Goal: Task Accomplishment & Management: Use online tool/utility

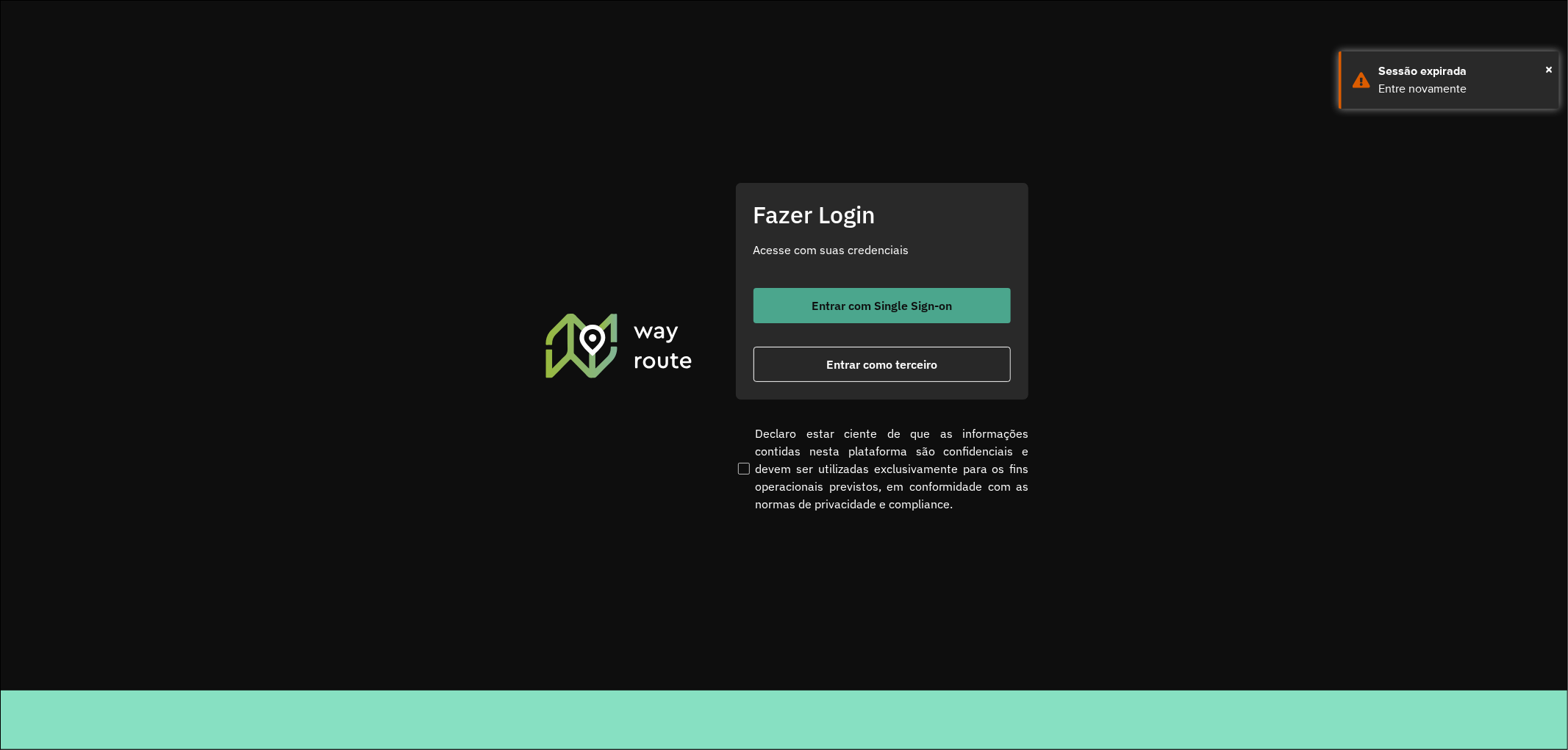
click at [899, 304] on span "Entrar com Single Sign-on" at bounding box center [882, 305] width 140 height 12
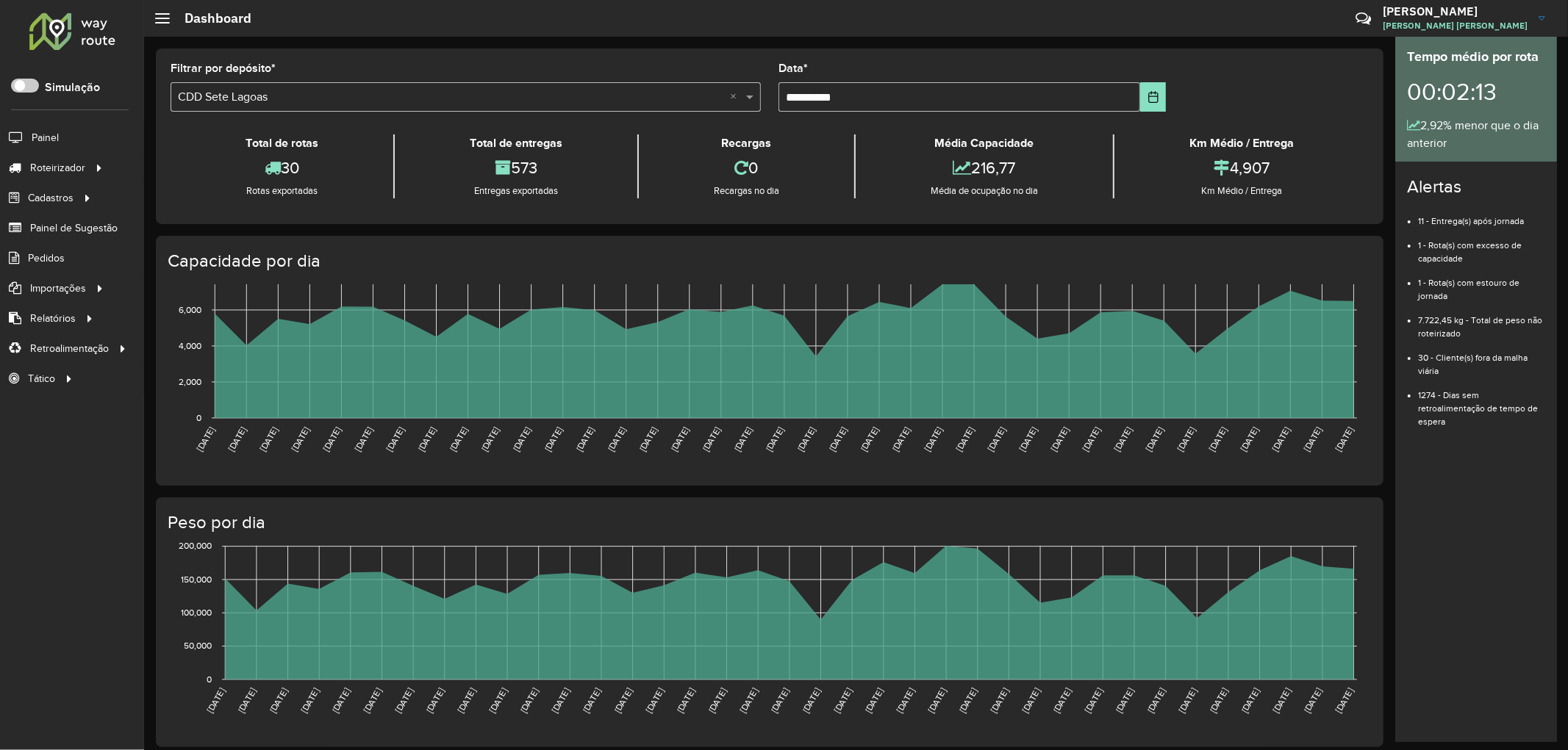
click at [66, 139] on li "Painel" at bounding box center [72, 137] width 144 height 31
click at [53, 135] on span "Painel" at bounding box center [47, 138] width 30 height 15
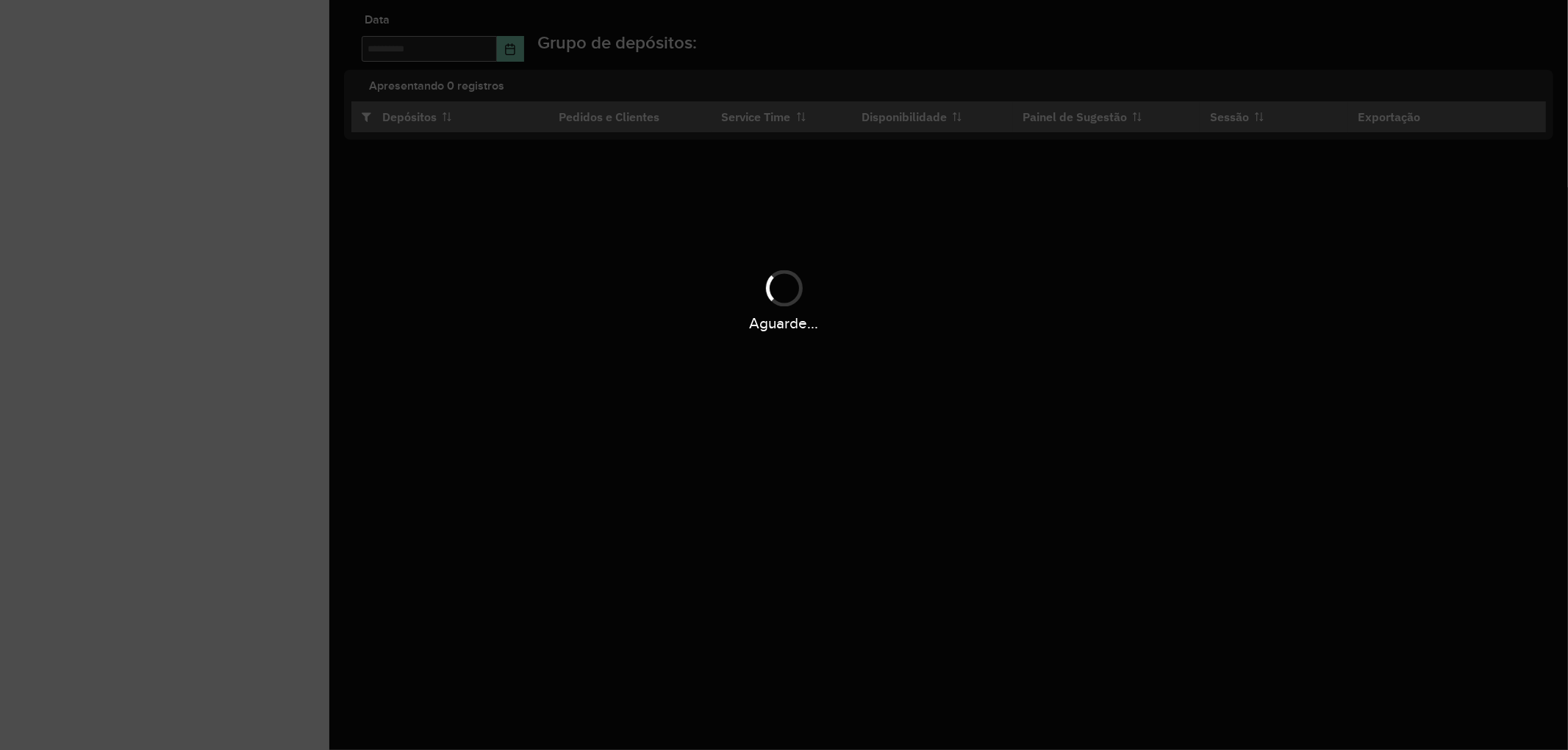
type input "**********"
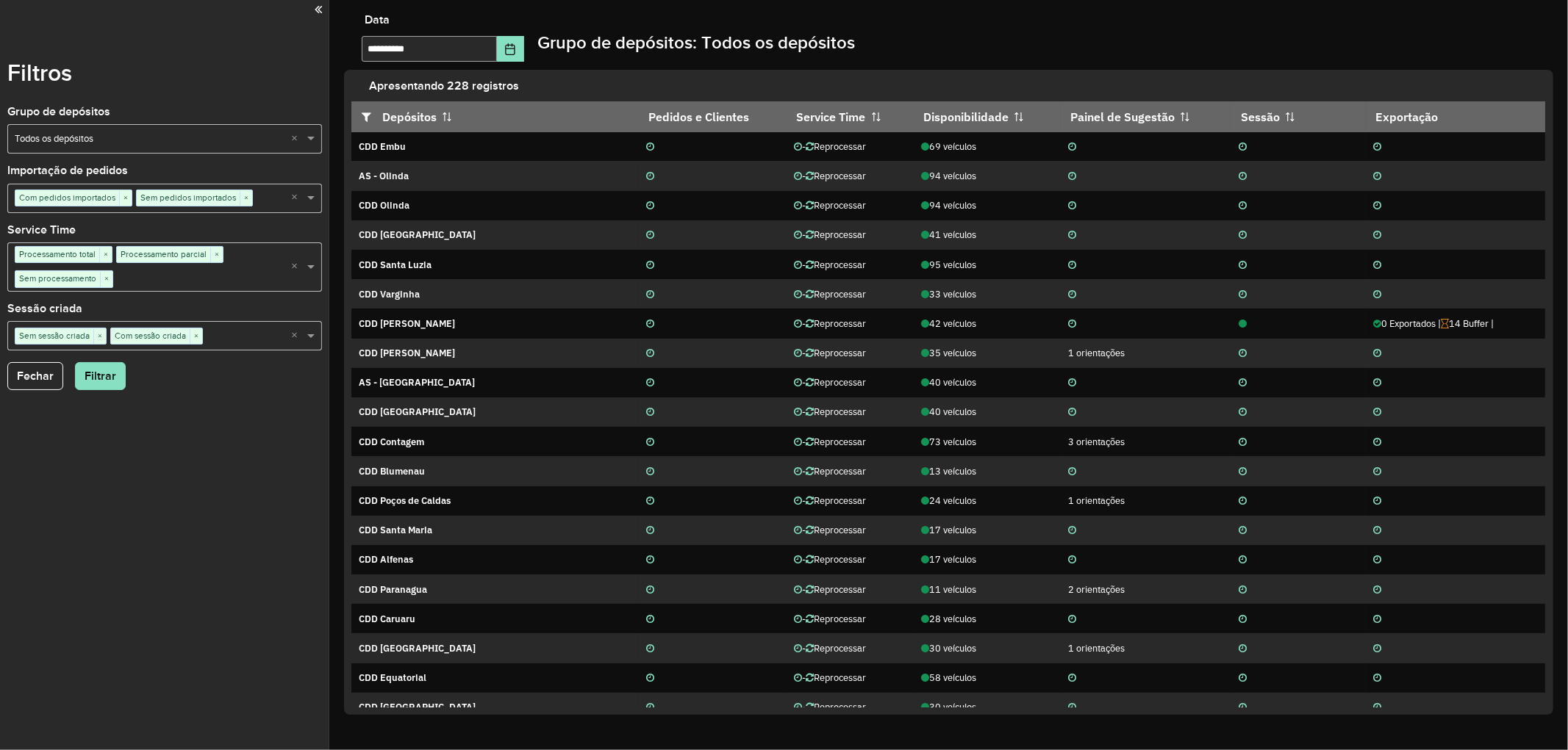
click at [106, 130] on div "Selecione um grupo × Todos os depósitos ×" at bounding box center [164, 138] width 314 height 29
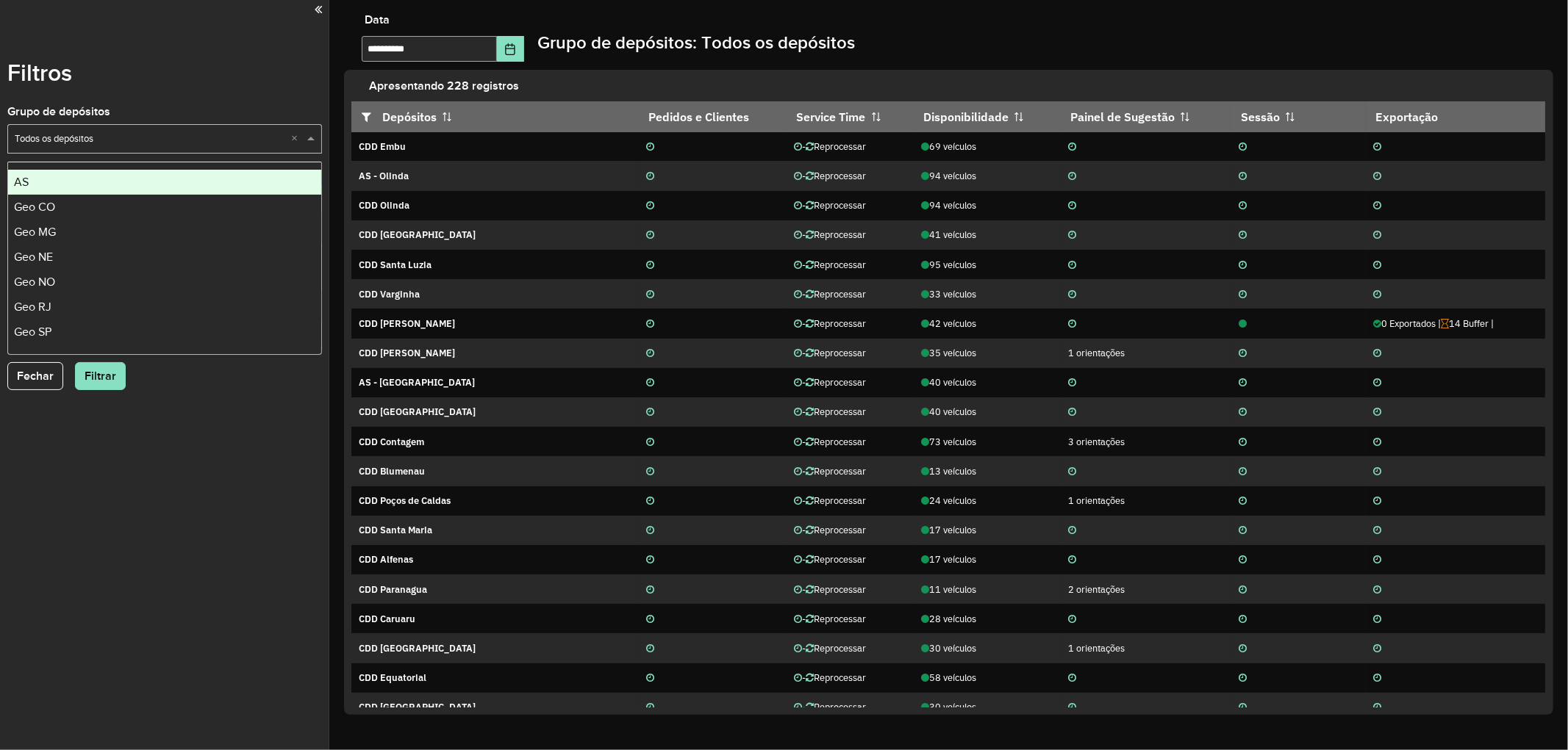
click at [109, 136] on input "text" at bounding box center [150, 139] width 271 height 15
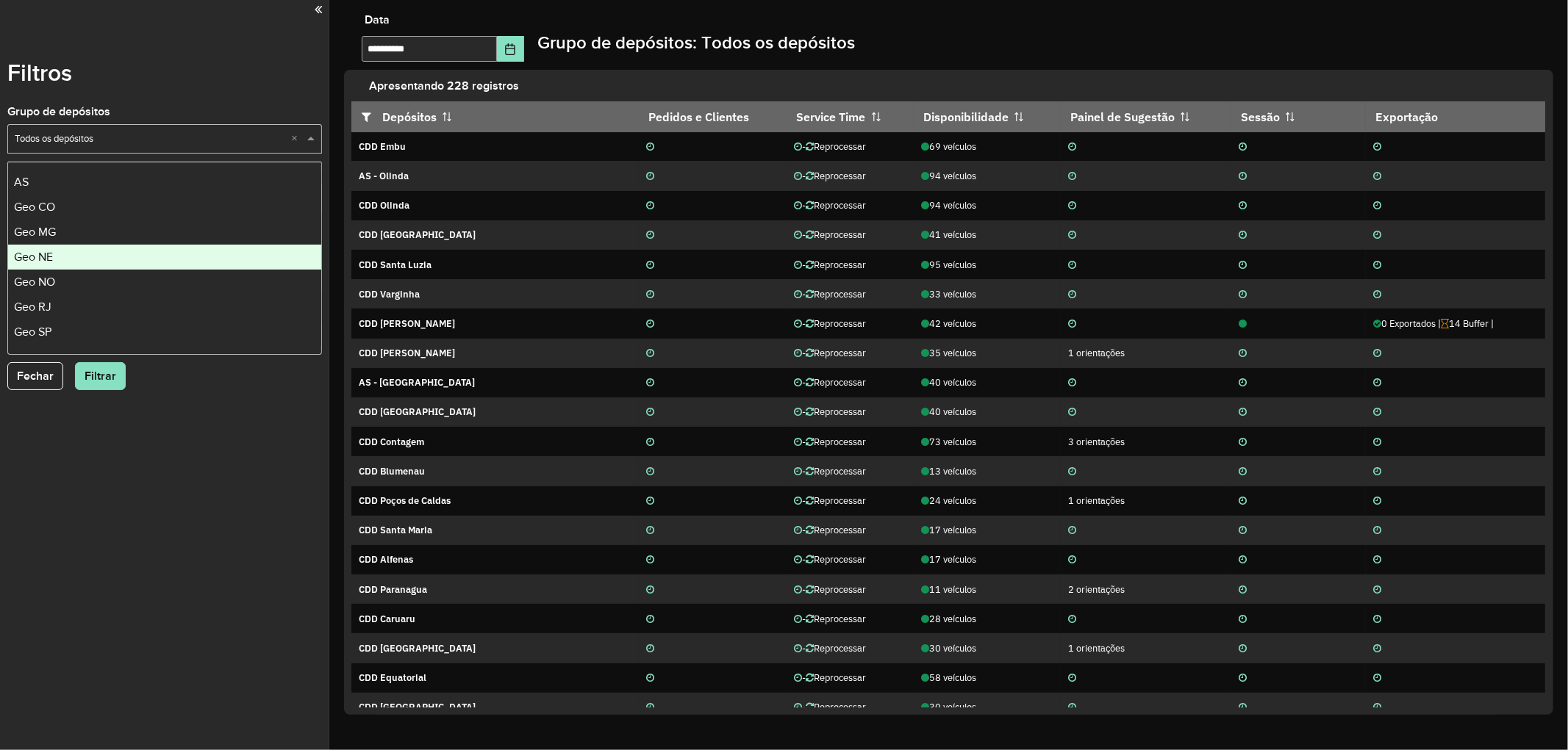
click at [55, 233] on span "Geo MG" at bounding box center [35, 232] width 42 height 12
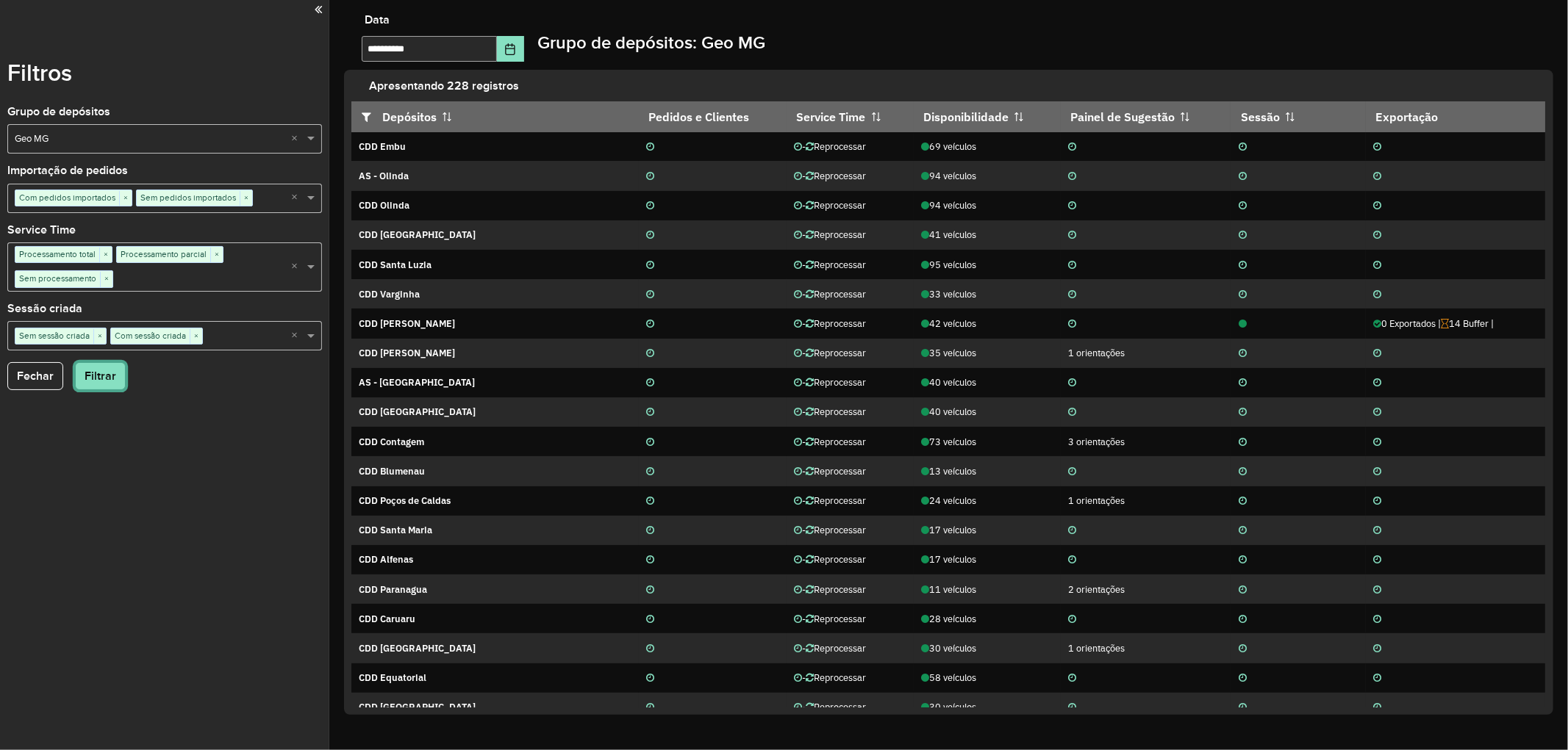
click at [104, 373] on button "Filtrar" at bounding box center [99, 375] width 51 height 28
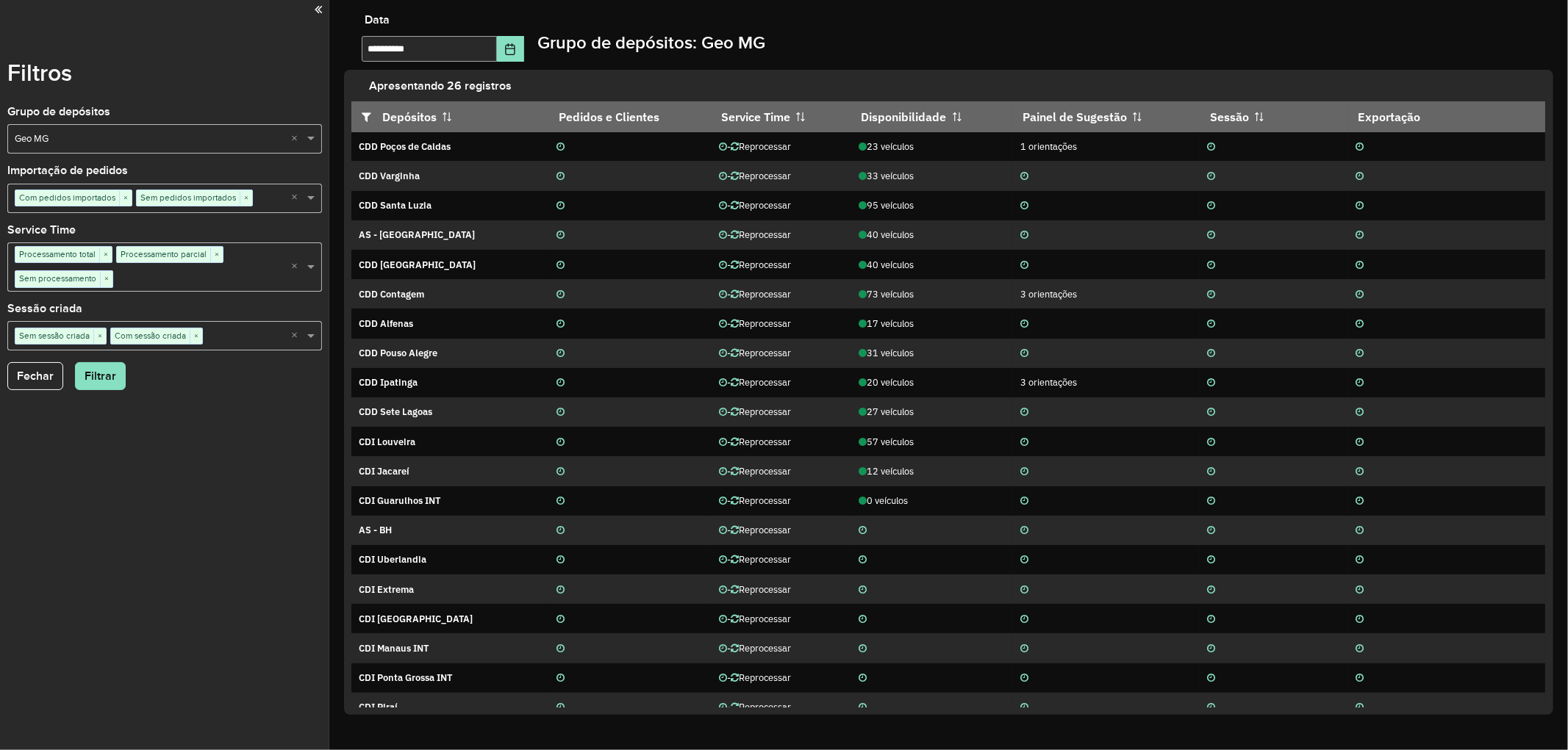
click at [216, 658] on div "Filtros Grupo de depósitos Selecione um grupo × Geo MG × Importação de pedidos …" at bounding box center [164, 375] width 329 height 750
